Goal: Complete application form

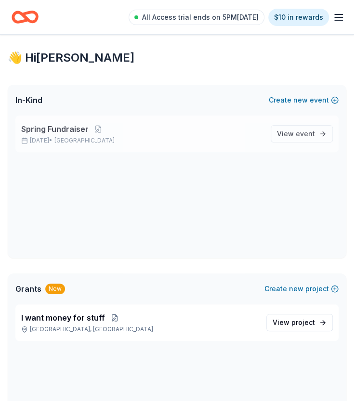
click at [65, 127] on span "Spring Fundraiser" at bounding box center [54, 129] width 67 height 12
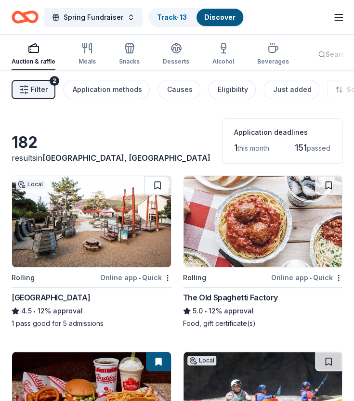
click at [68, 296] on div "Bay Area Discovery Museum" at bounding box center [51, 298] width 78 height 12
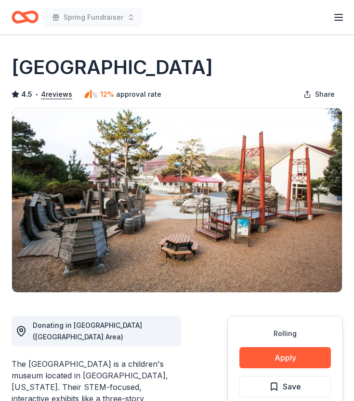
click at [293, 347] on button "Apply" at bounding box center [284, 357] width 91 height 21
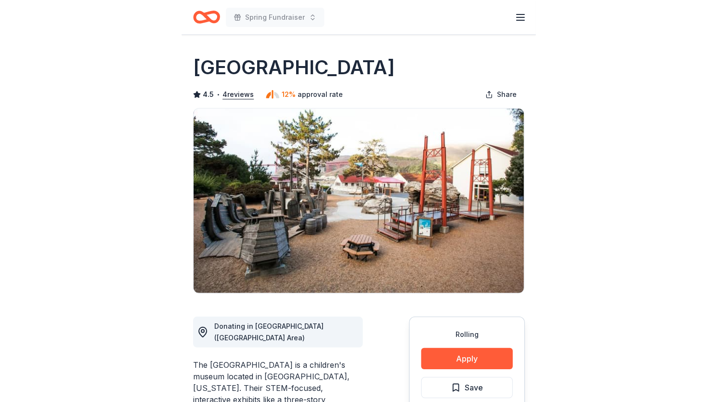
scroll to position [96, 0]
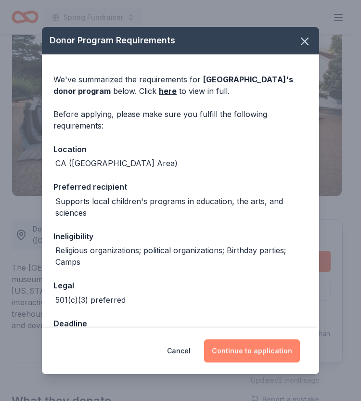
click at [263, 340] on button "Continue to application" at bounding box center [252, 350] width 96 height 23
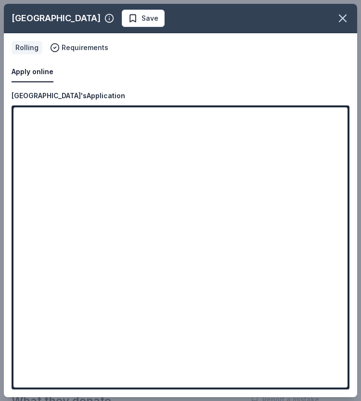
drag, startPoint x: 343, startPoint y: 133, endPoint x: 358, endPoint y: 214, distance: 81.7
click at [353, 214] on div "Bay Area Discovery Museum Save Apply online Rolling Requirements Copy and paste…" at bounding box center [180, 200] width 361 height 401
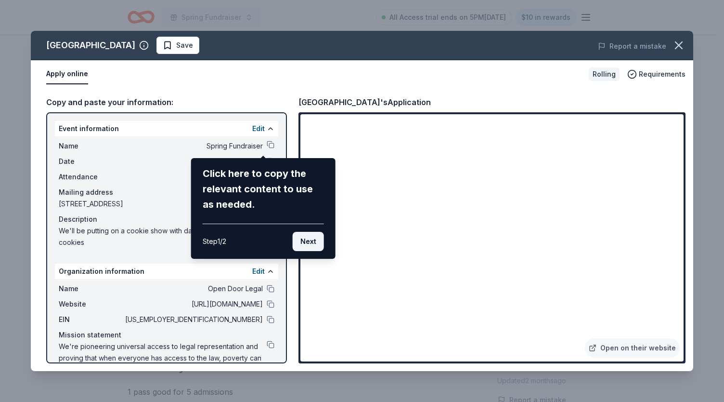
click at [302, 237] on button "Next" at bounding box center [308, 241] width 31 height 19
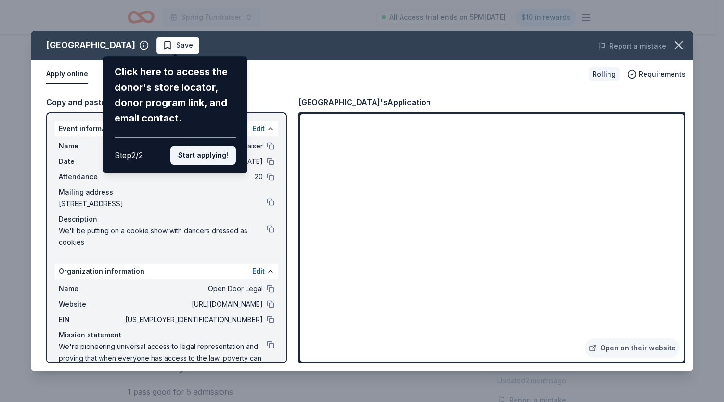
click at [220, 159] on button "Start applying!" at bounding box center [202, 154] width 65 height 19
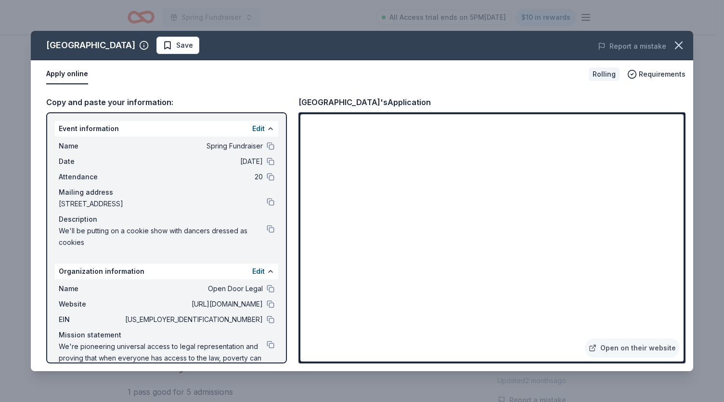
drag, startPoint x: 674, startPoint y: 145, endPoint x: 675, endPoint y: 151, distance: 6.0
click at [353, 151] on div "Bay Area Discovery Museum Save Report a mistake Apply online Rolling Requiremen…" at bounding box center [362, 201] width 662 height 340
drag, startPoint x: 679, startPoint y: 146, endPoint x: 680, endPoint y: 171, distance: 25.1
click at [353, 171] on div "Bay Area Discovery Museum Save Report a mistake Apply online Rolling Requiremen…" at bounding box center [362, 201] width 662 height 340
drag, startPoint x: 587, startPoint y: 228, endPoint x: 581, endPoint y: 264, distance: 36.7
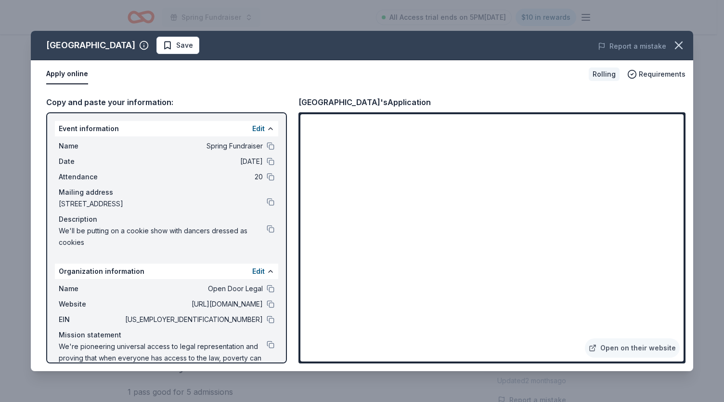
click at [353, 240] on div "Bay Area Discovery Museum Save Report a mistake Apply online Rolling Requiremen…" at bounding box center [362, 201] width 662 height 340
click at [353, 266] on div "Bay Area Discovery Museum Save Report a mistake Apply online Rolling Requiremen…" at bounding box center [362, 201] width 662 height 340
click at [353, 171] on div "Bay Area Discovery Museum Save Report a mistake Apply online Rolling Requiremen…" at bounding box center [362, 201] width 662 height 340
click at [353, 118] on div "Bay Area Discovery Museum Save Report a mistake Apply online Rolling Requiremen…" at bounding box center [362, 201] width 662 height 340
click at [353, 122] on div "Bay Area Discovery Museum Save Report a mistake Apply online Rolling Requiremen…" at bounding box center [362, 201] width 662 height 340
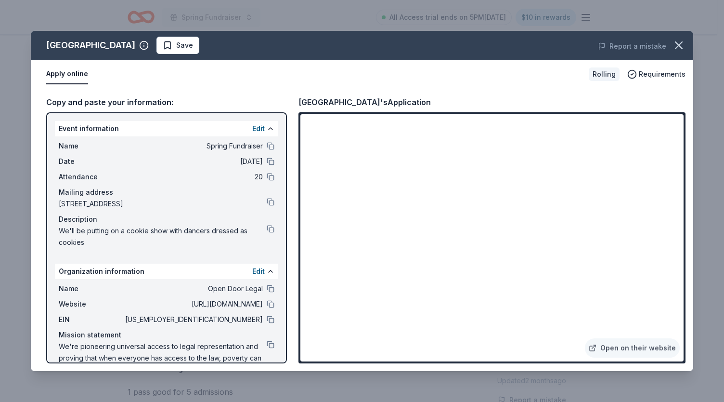
click at [353, 177] on div "Bay Area Discovery Museum Save Report a mistake Apply online Rolling Requiremen…" at bounding box center [362, 201] width 662 height 340
click at [353, 121] on div "Bay Area Discovery Museum Save Report a mistake Apply online Rolling Requiremen…" at bounding box center [362, 201] width 662 height 340
click at [353, 118] on div "Bay Area Discovery Museum Save Report a mistake Apply online Rolling Requiremen…" at bounding box center [362, 201] width 662 height 340
drag, startPoint x: 221, startPoint y: 264, endPoint x: 238, endPoint y: 287, distance: 28.9
click at [221, 265] on div "Bay Area Discovery Museum Save Report a mistake Apply online Rolling Requiremen…" at bounding box center [362, 201] width 662 height 340
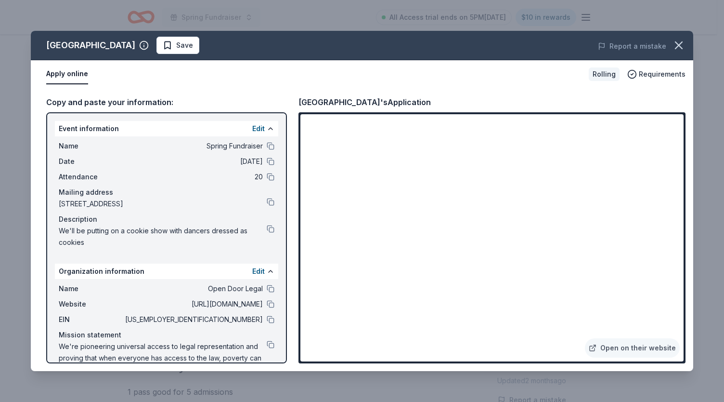
drag, startPoint x: 247, startPoint y: 295, endPoint x: 270, endPoint y: 295, distance: 23.1
click at [247, 295] on div "Bay Area Discovery Museum Save Report a mistake Apply online Rolling Requiremen…" at bounding box center [362, 201] width 662 height 340
drag, startPoint x: 278, startPoint y: 290, endPoint x: 279, endPoint y: 305, distance: 15.4
click at [279, 305] on div "Bay Area Discovery Museum Save Report a mistake Apply online Rolling Requiremen…" at bounding box center [362, 201] width 662 height 340
click at [272, 307] on div "Bay Area Discovery Museum Save Report a mistake Apply online Rolling Requiremen…" at bounding box center [362, 201] width 662 height 340
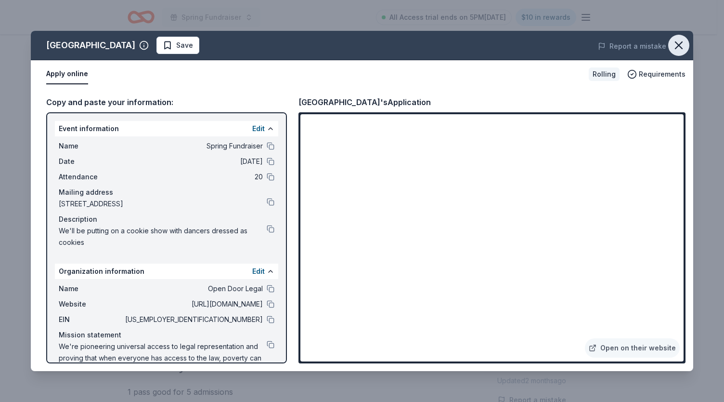
click at [353, 44] on icon "button" at bounding box center [678, 45] width 7 height 7
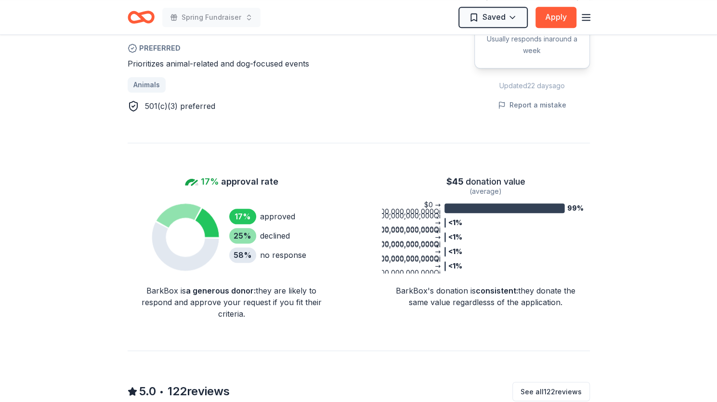
scroll to position [626, 0]
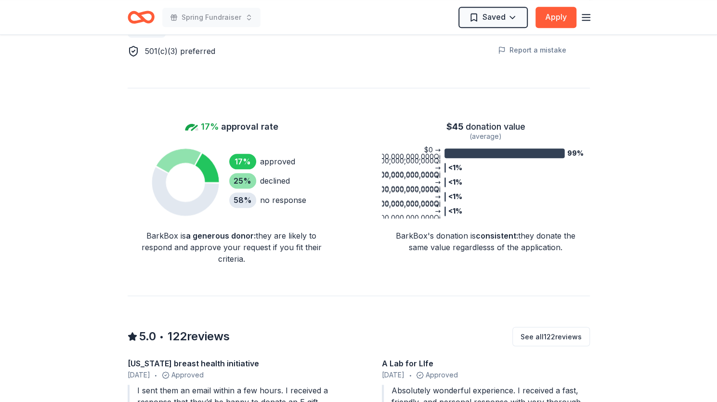
drag, startPoint x: 436, startPoint y: 195, endPoint x: 400, endPoint y: 167, distance: 45.6
click at [400, 167] on icon "99% <1% <1% <1% <1% $0 → $30,780,780,780,780,780,000,000,000,000,000,000,000,00…" at bounding box center [486, 182] width 208 height 72
click at [430, 186] on tspan "$92,342,342,342,342,350,000,000,000,000,000,000,000,000,000,000Qi" at bounding box center [321, 189] width 238 height 8
